Goal: Task Accomplishment & Management: Manage account settings

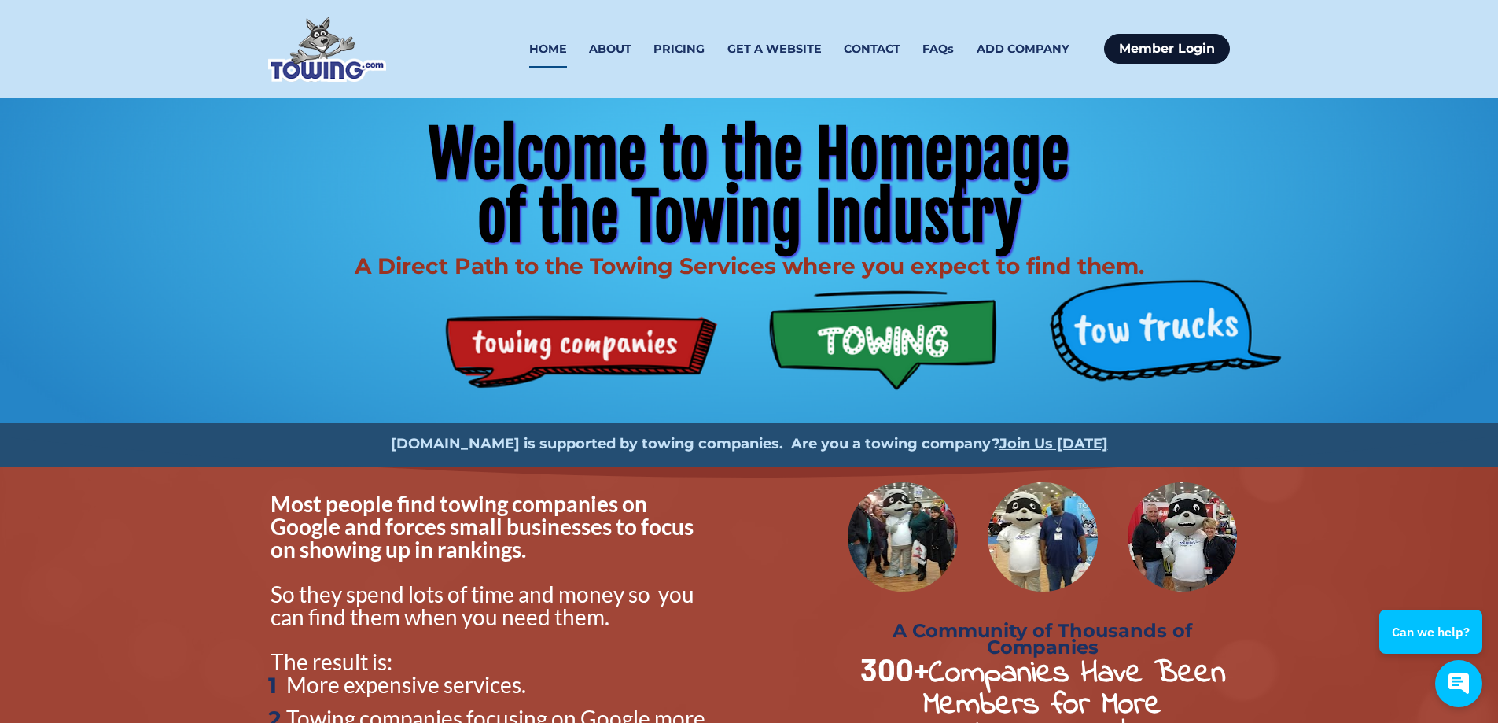
click at [1177, 50] on link "Member Login" at bounding box center [1167, 49] width 126 height 30
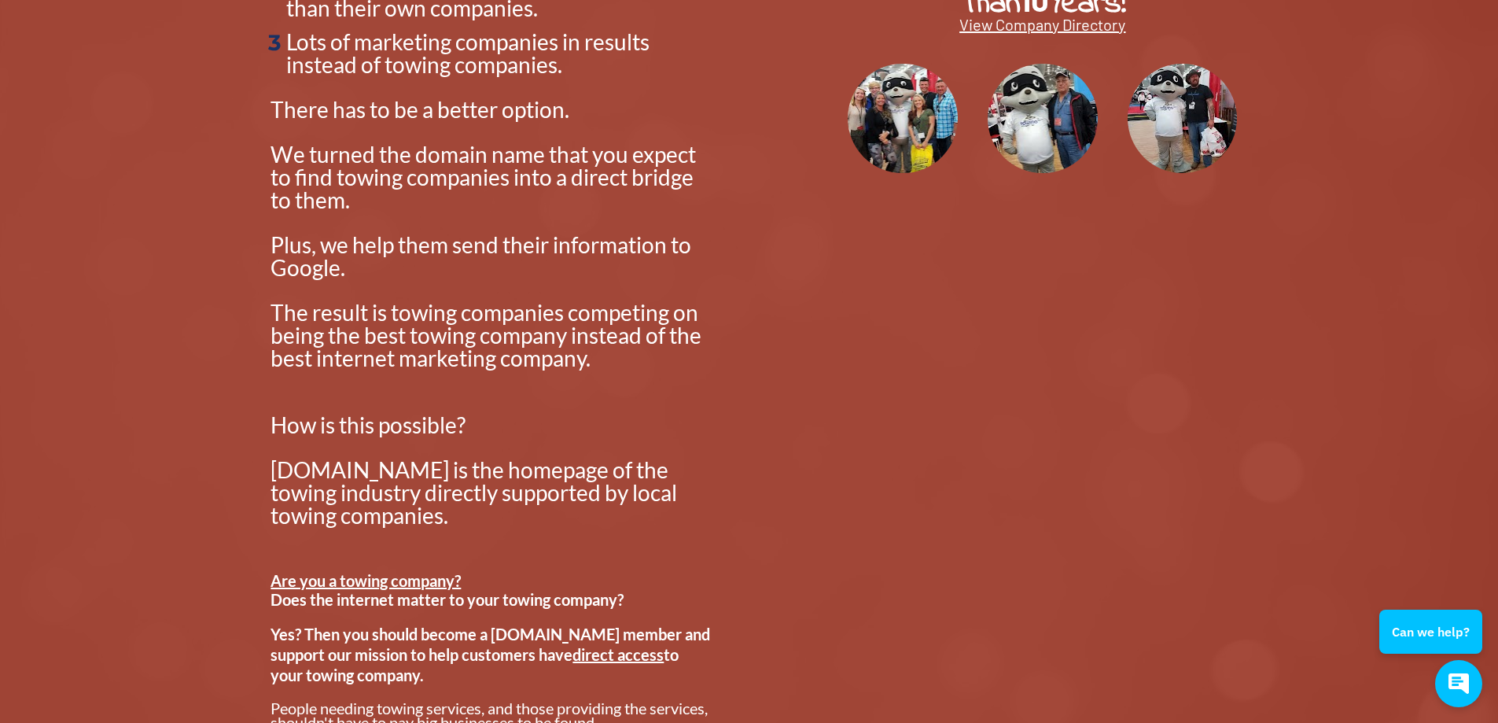
scroll to position [786, 0]
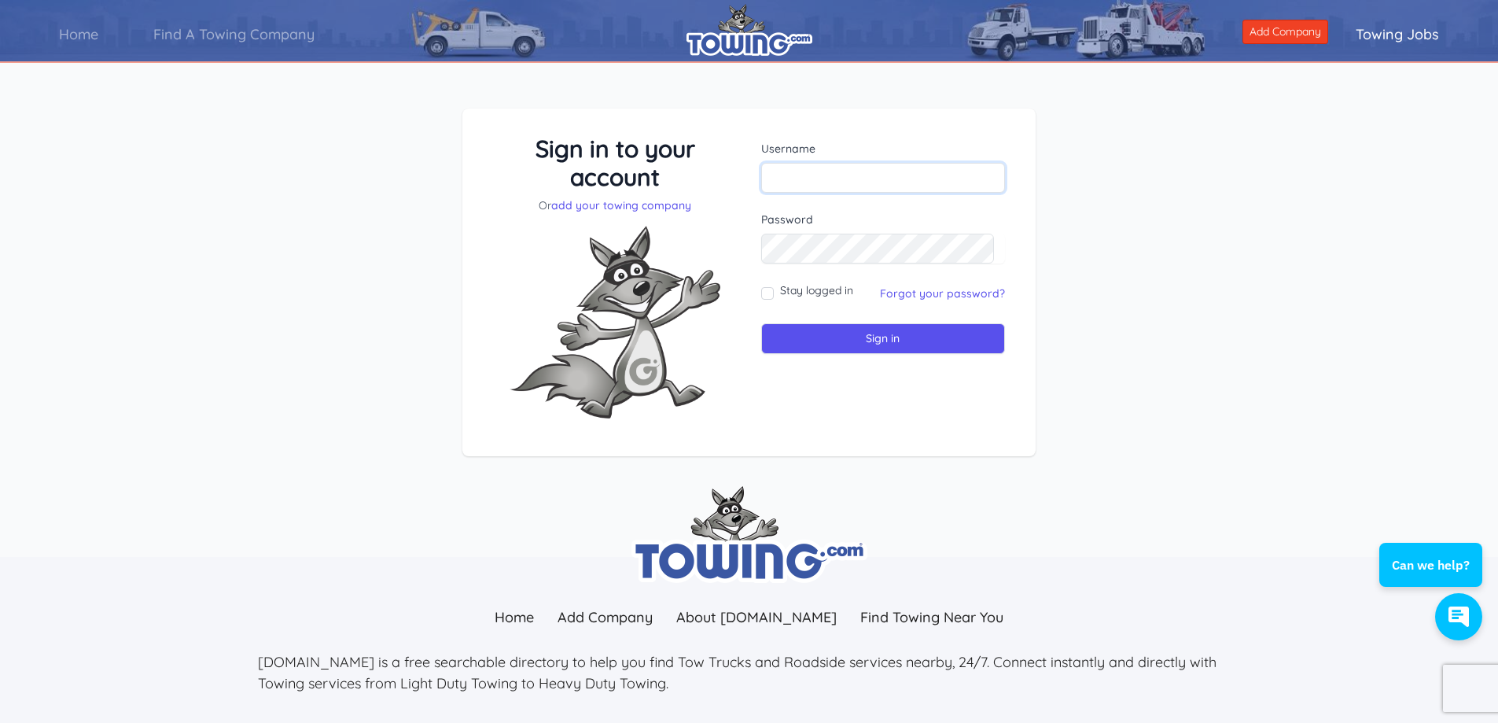
click at [831, 169] on input "text" at bounding box center [883, 178] width 245 height 30
type input "olsontowing@yahoo.com"
click at [888, 350] on input "Sign in" at bounding box center [883, 338] width 245 height 31
